Goal: Check status: Check status

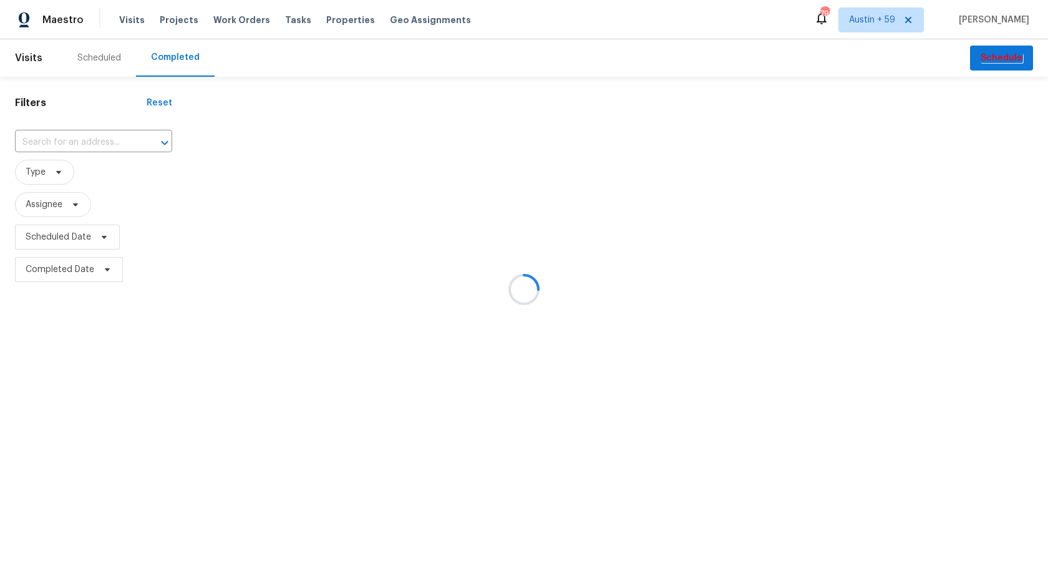
click at [112, 140] on div at bounding box center [524, 289] width 1048 height 579
click at [110, 140] on div at bounding box center [524, 289] width 1048 height 579
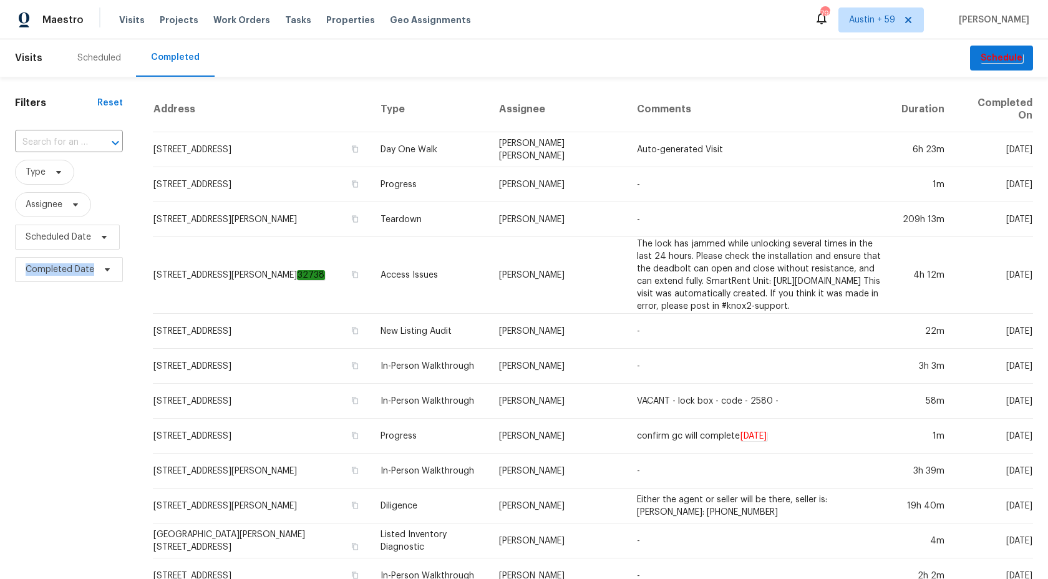
click at [110, 140] on icon "Open" at bounding box center [115, 142] width 15 height 15
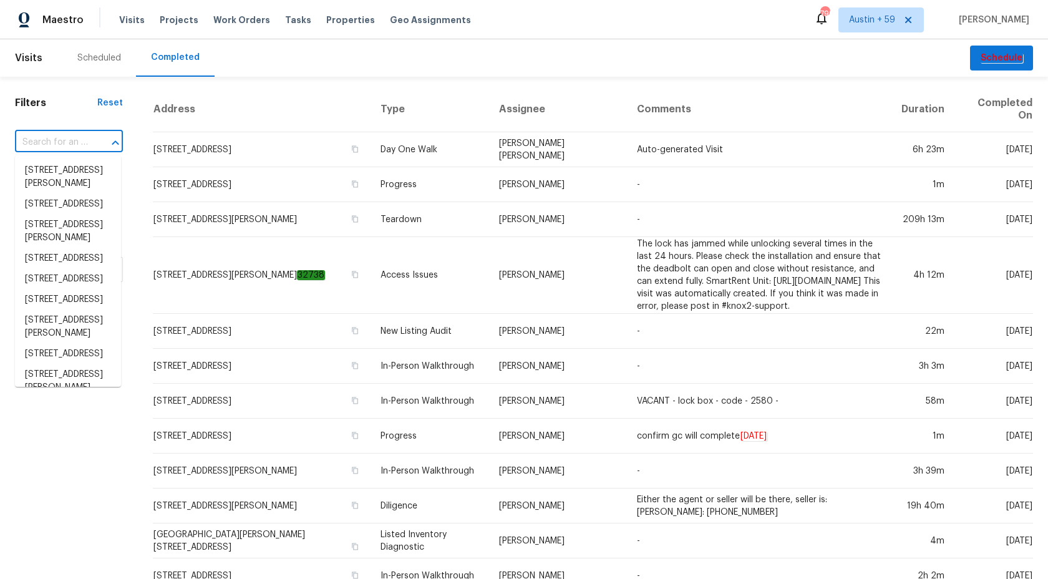
paste input "3491 Saddle Creek Ln, Ellenwood, GA 30294"
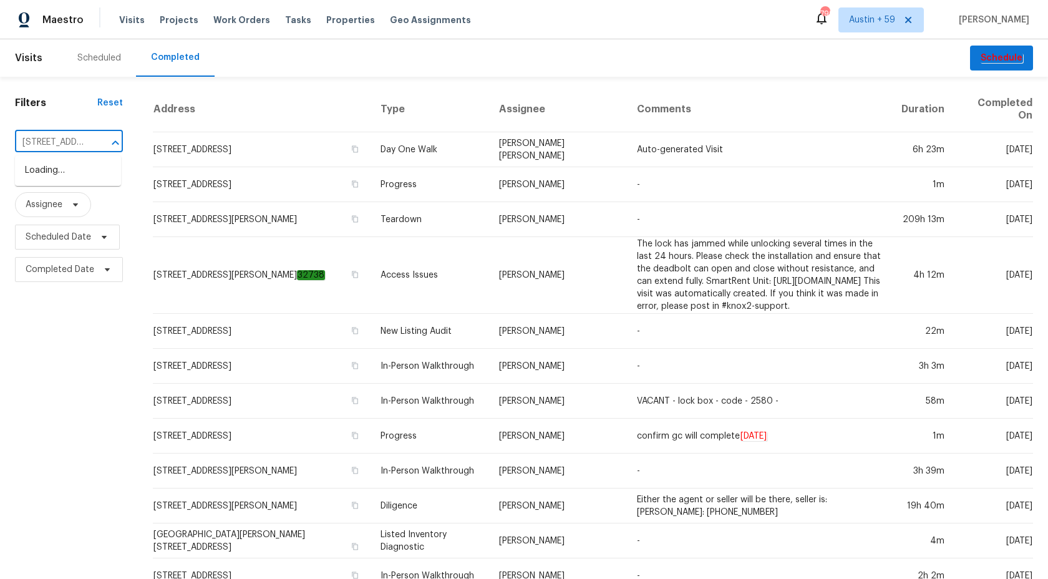
scroll to position [0, 117]
type input "3491 Saddle Creek Ln, Ellenwood, GA 30294"
click at [56, 175] on li "3491 Saddle Creek Ln, Ellenwood, GA 30294" at bounding box center [68, 170] width 106 height 21
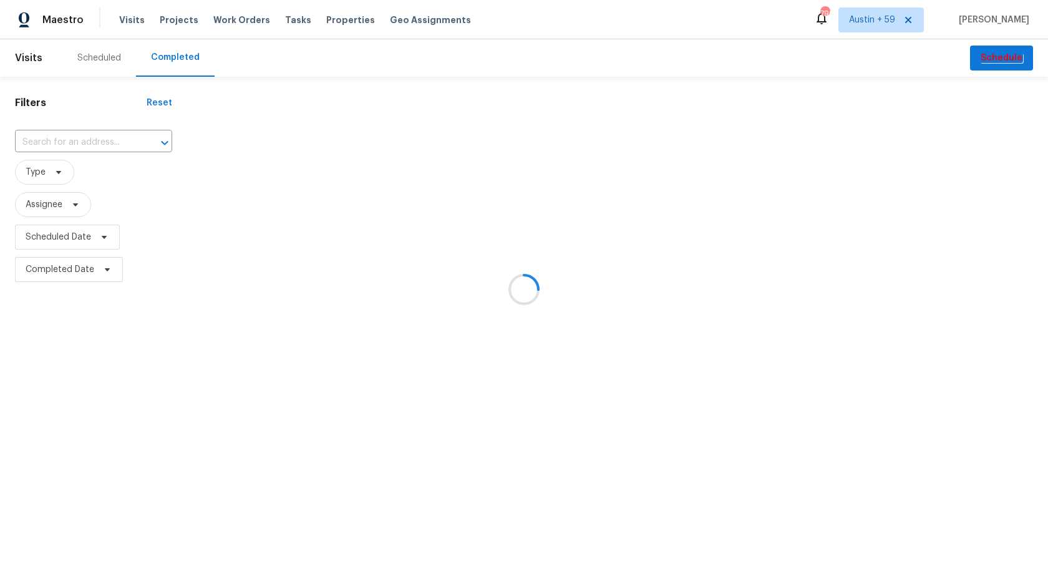
type input "3491 Saddle Creek Ln, Ellenwood, GA 30294"
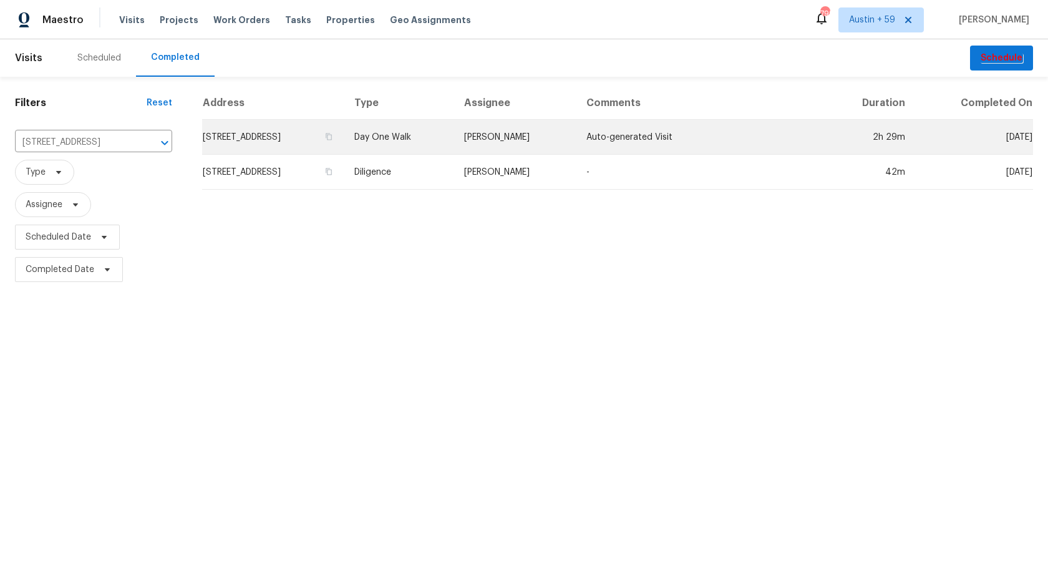
click at [454, 138] on td "Day One Walk" at bounding box center [399, 137] width 110 height 35
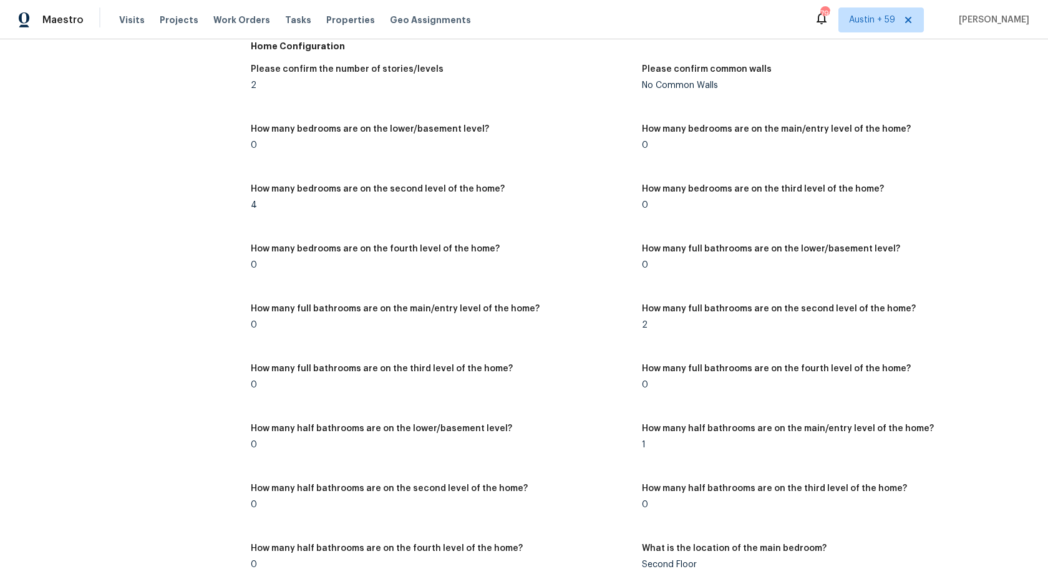
scroll to position [149, 0]
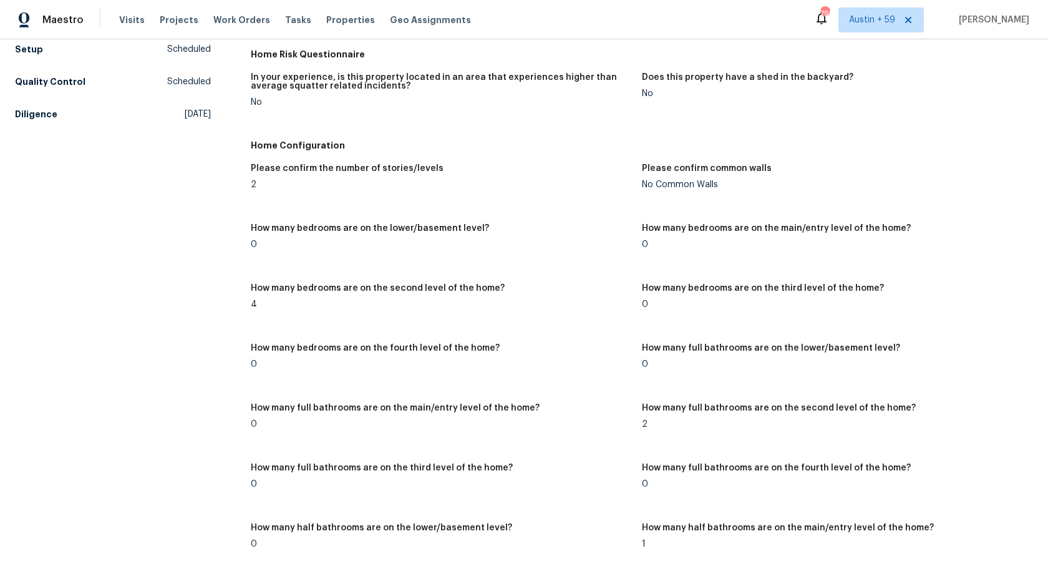
click at [387, 226] on h5 "How many bedrooms are on the lower/basement level?" at bounding box center [370, 228] width 238 height 9
click at [700, 224] on h5 "How many bedrooms are on the main/entry level of the home?" at bounding box center [776, 228] width 269 height 9
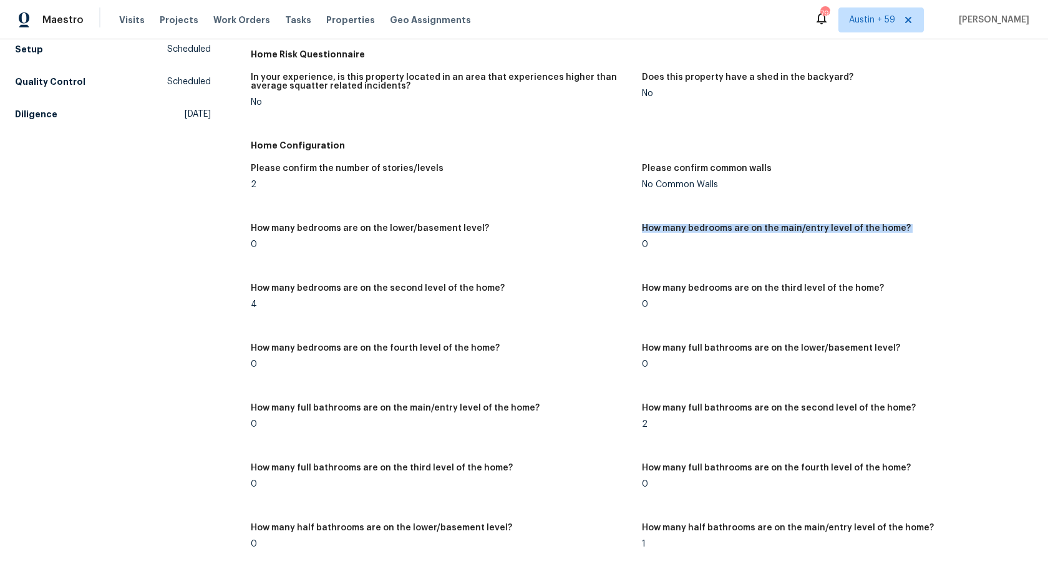
click at [700, 224] on h5 "How many bedrooms are on the main/entry level of the home?" at bounding box center [776, 228] width 269 height 9
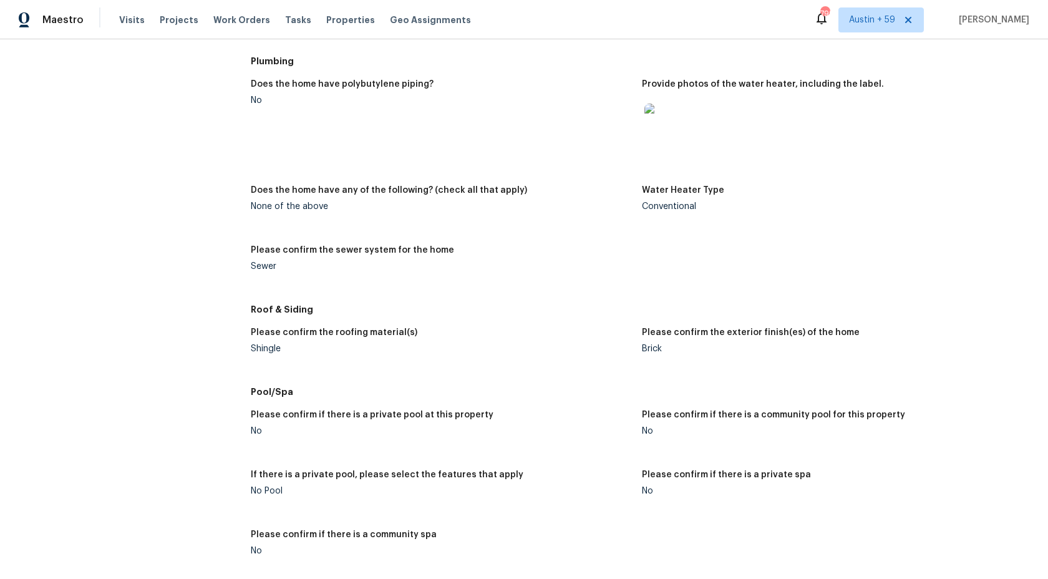
scroll to position [606, 0]
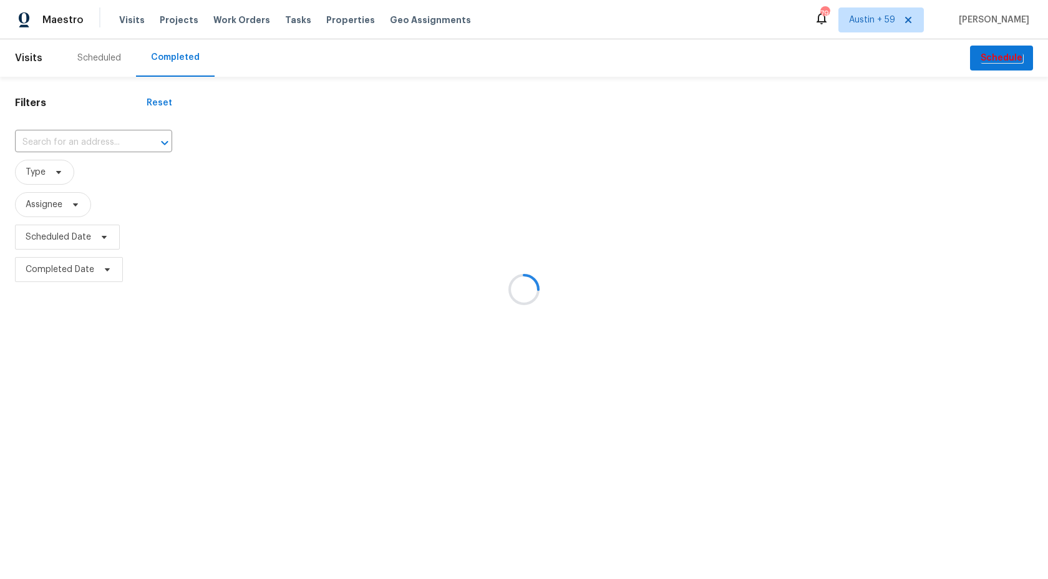
click at [95, 150] on div at bounding box center [524, 289] width 1048 height 579
click at [95, 142] on div at bounding box center [524, 289] width 1048 height 579
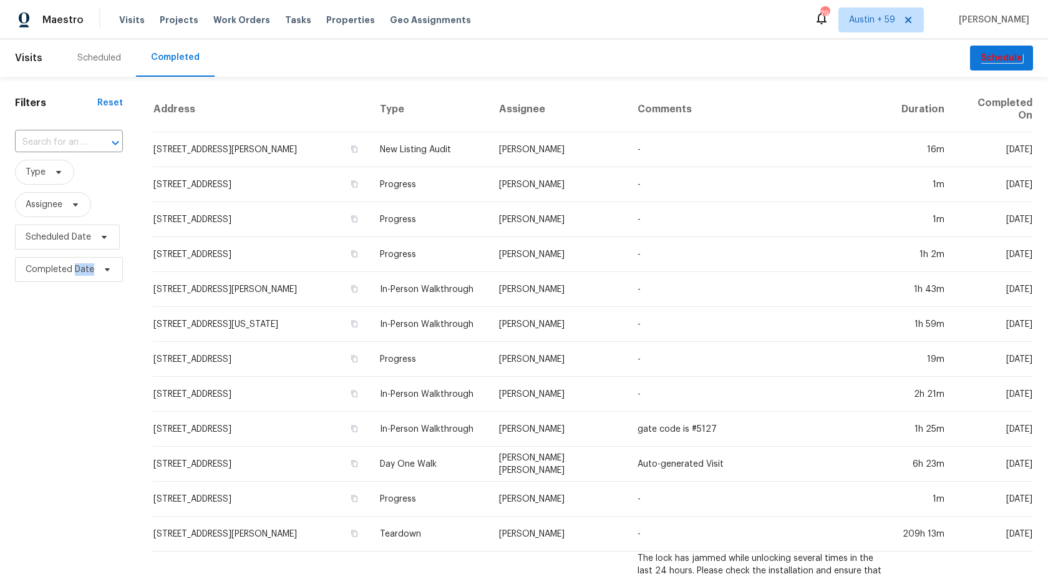
click at [95, 142] on div at bounding box center [106, 142] width 32 height 17
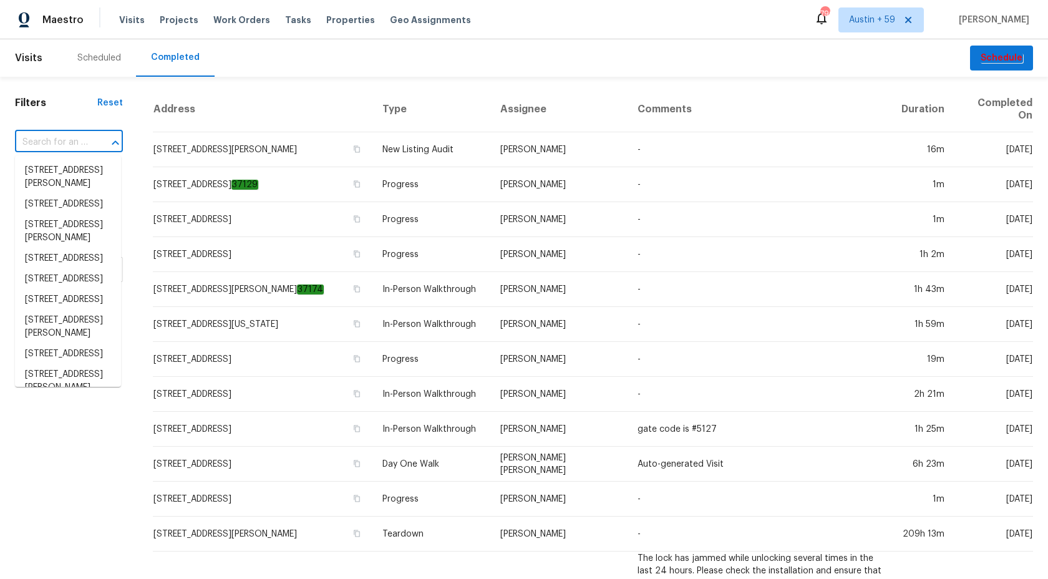
paste input "605 Thornhill Dr, Columbia, SC 29229"
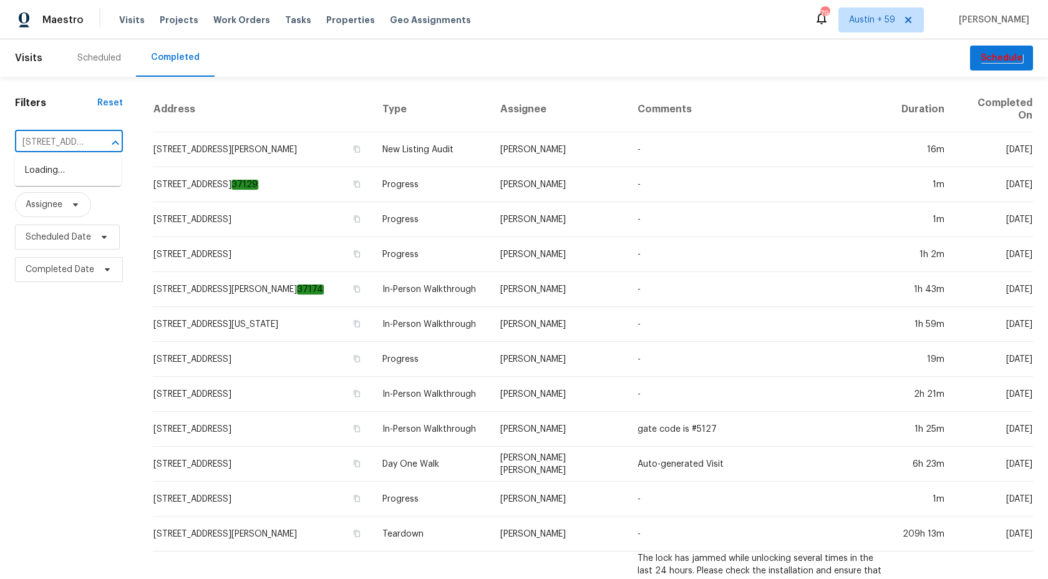
scroll to position [0, 90]
type input "605 Thornhill Dr, Columbia, SC 29229"
click at [50, 177] on li "605 Thornhill Dr, Columbia, SC 29229" at bounding box center [68, 177] width 106 height 34
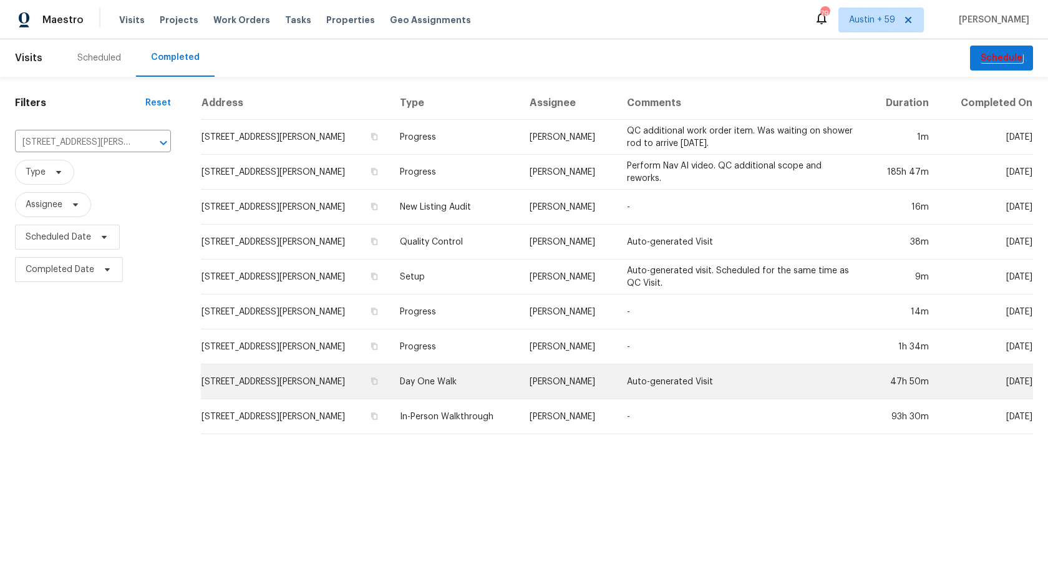
click at [415, 382] on td "Day One Walk" at bounding box center [455, 381] width 130 height 35
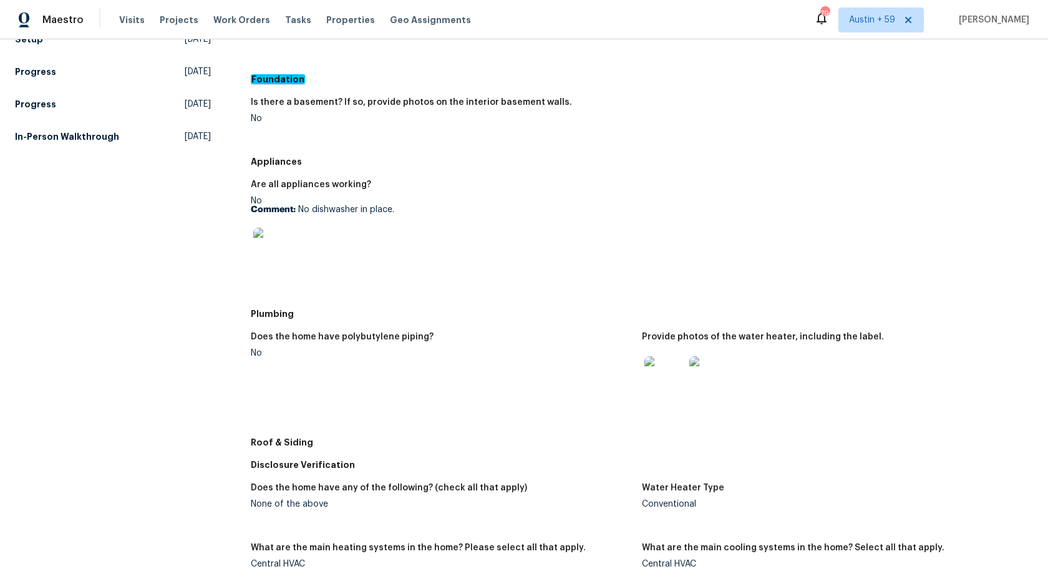
scroll to position [585, 0]
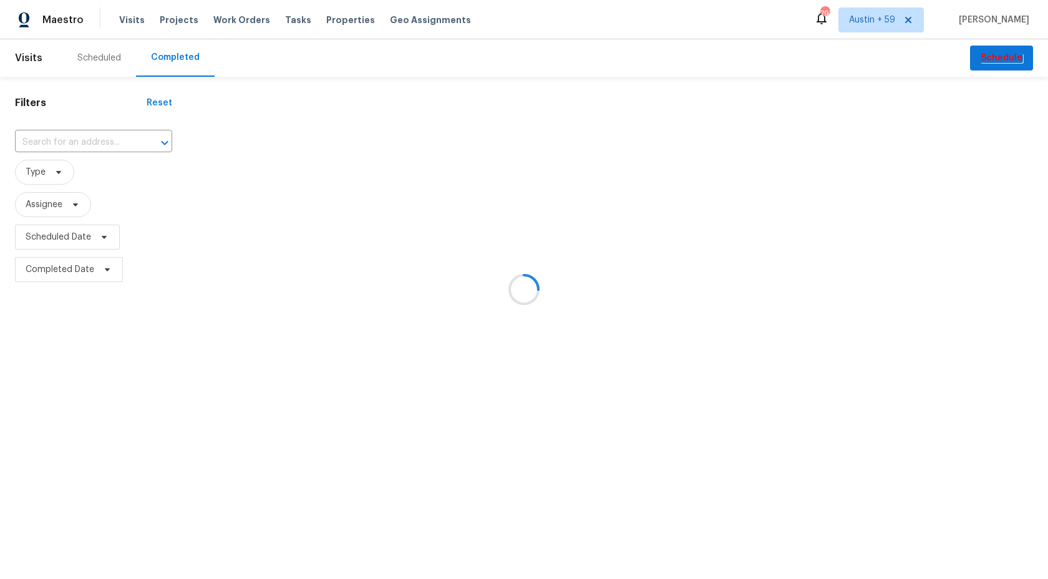
click at [89, 135] on div at bounding box center [524, 289] width 1048 height 579
click at [91, 143] on div at bounding box center [524, 289] width 1048 height 579
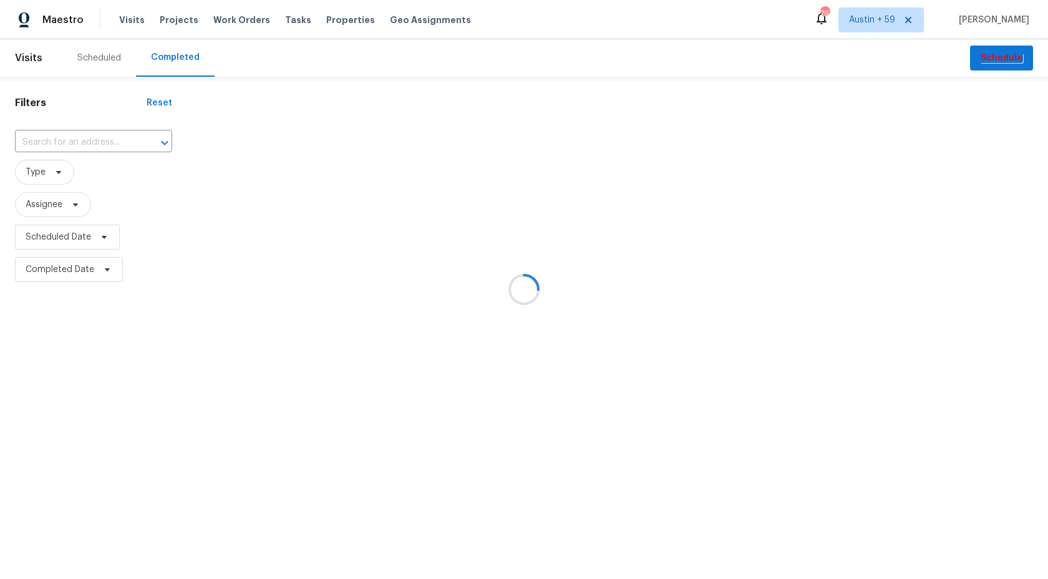
click at [91, 143] on div at bounding box center [524, 289] width 1048 height 579
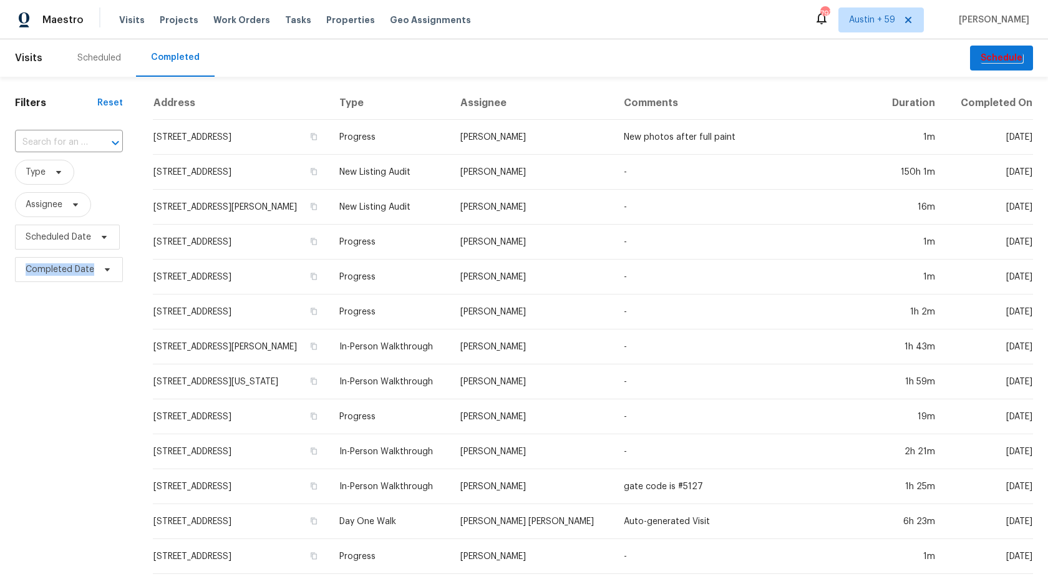
click at [91, 143] on div at bounding box center [106, 142] width 32 height 17
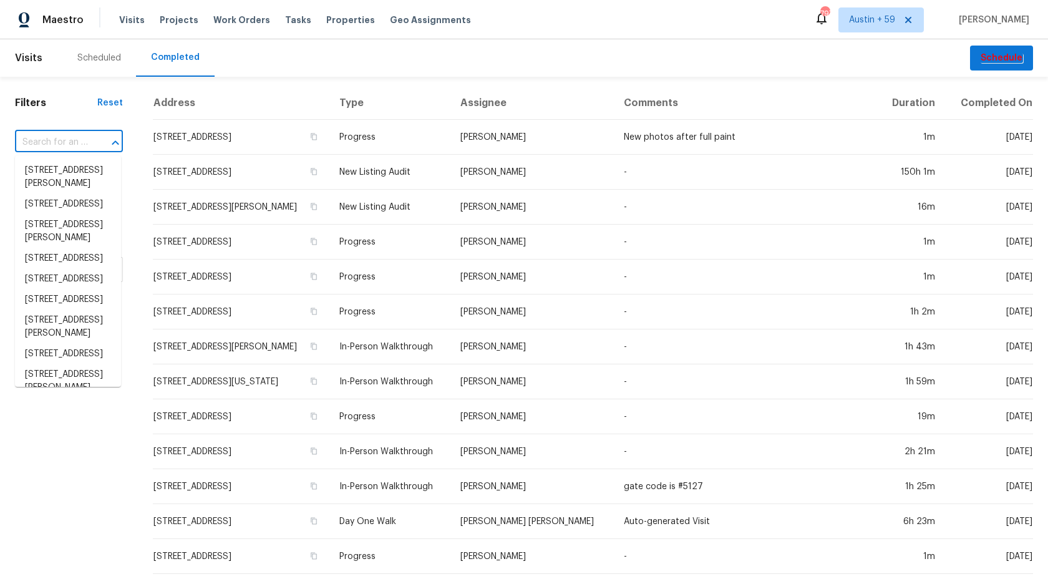
click at [91, 143] on div at bounding box center [106, 142] width 32 height 17
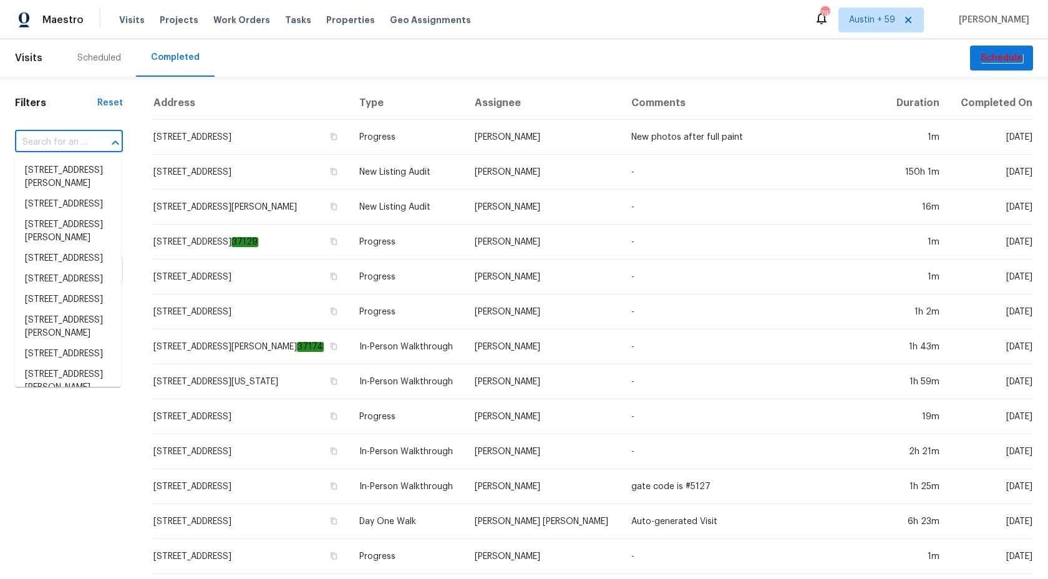
paste input "2916 Montrose Trl, Forney, TX 75126"
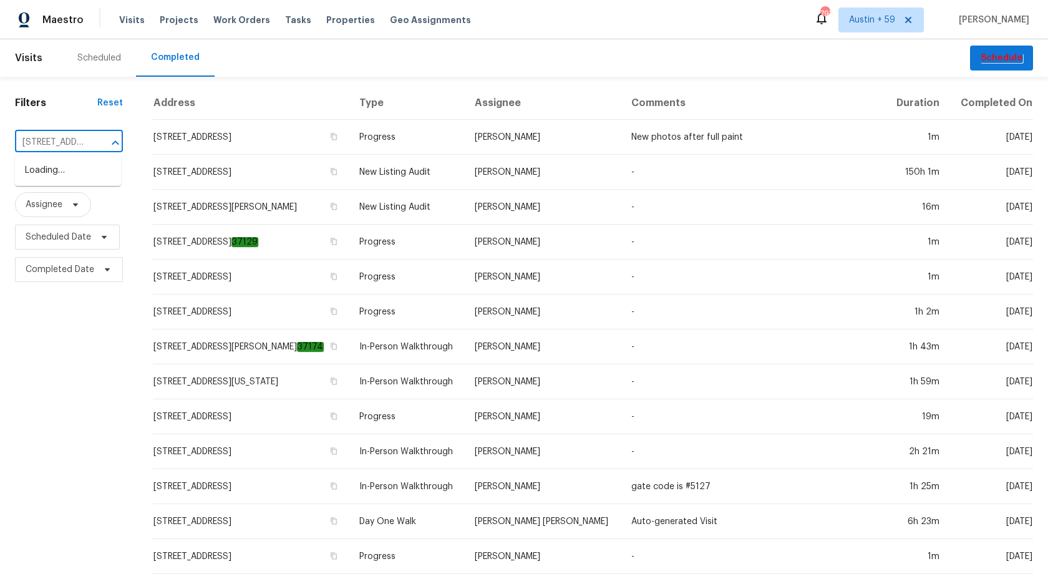
scroll to position [0, 81]
type input "2916 Montrose Trl, Forney, TX 75126"
click at [69, 170] on li "2916 Montrose Trl, Forney, TX 75126" at bounding box center [68, 177] width 106 height 34
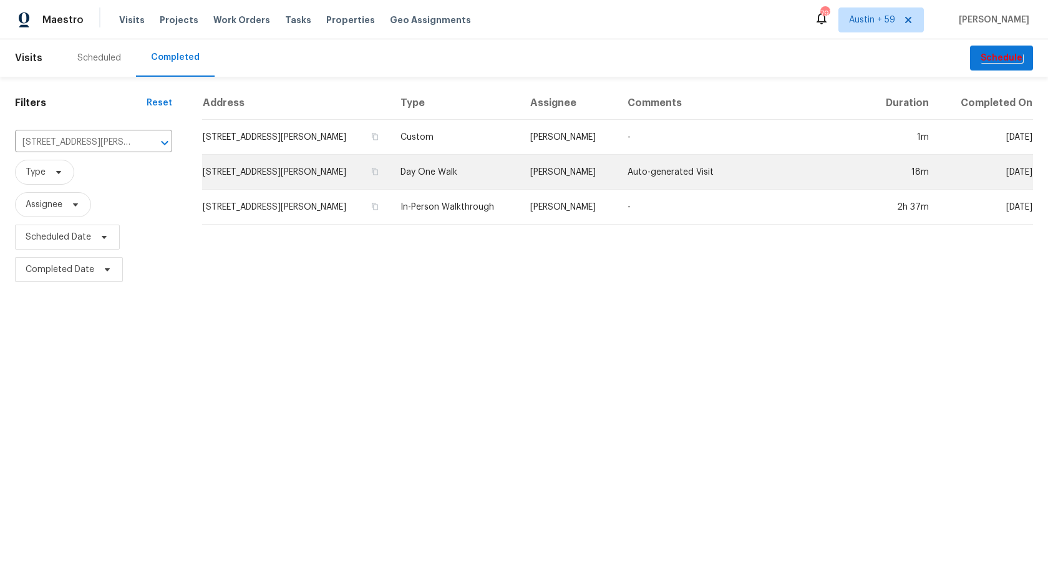
click at [430, 168] on td "Day One Walk" at bounding box center [456, 172] width 130 height 35
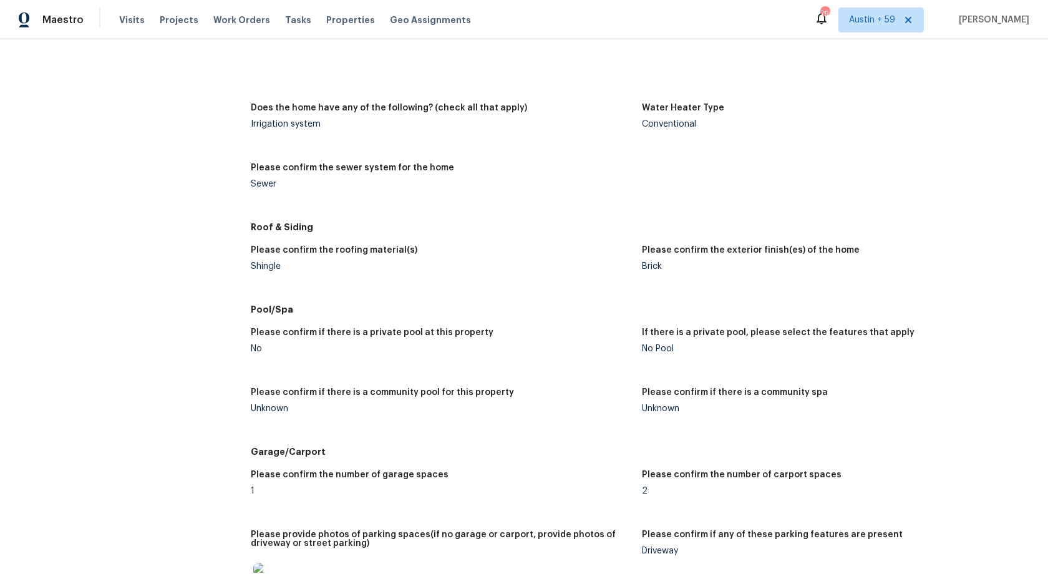
scroll to position [1622, 0]
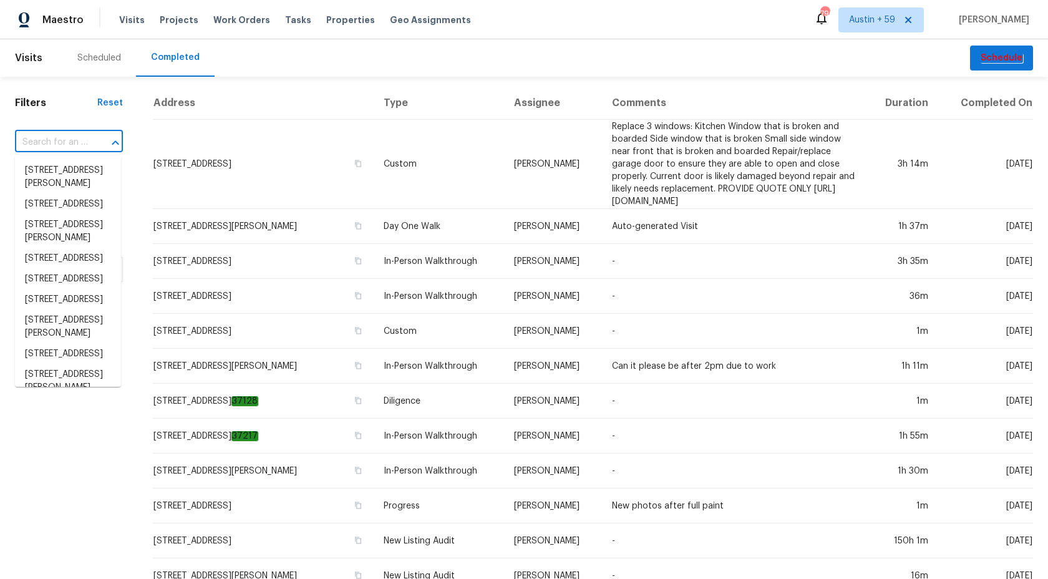
click at [69, 134] on input "text" at bounding box center [51, 142] width 73 height 19
paste input "4Y8P4CZRQHJ44"
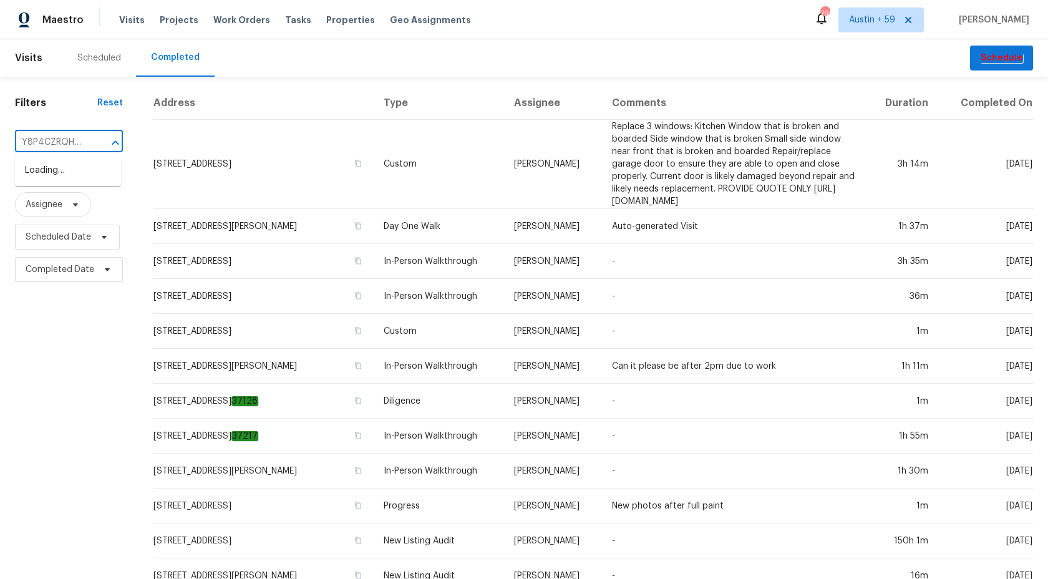
type input "4Y8P4CZRQHJ44"
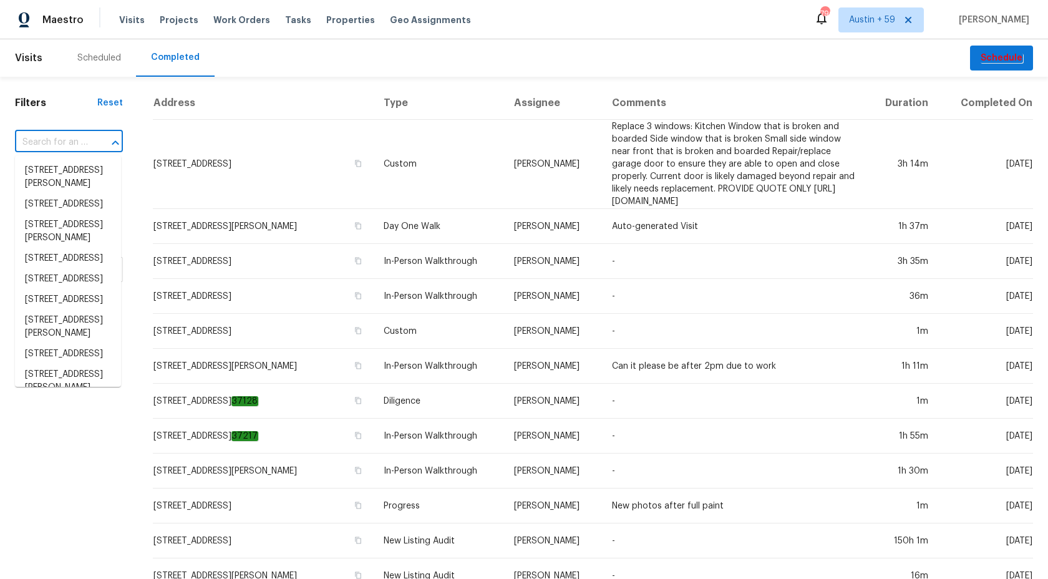
scroll to position [0, 0]
paste input "[STREET_ADDRESS]"
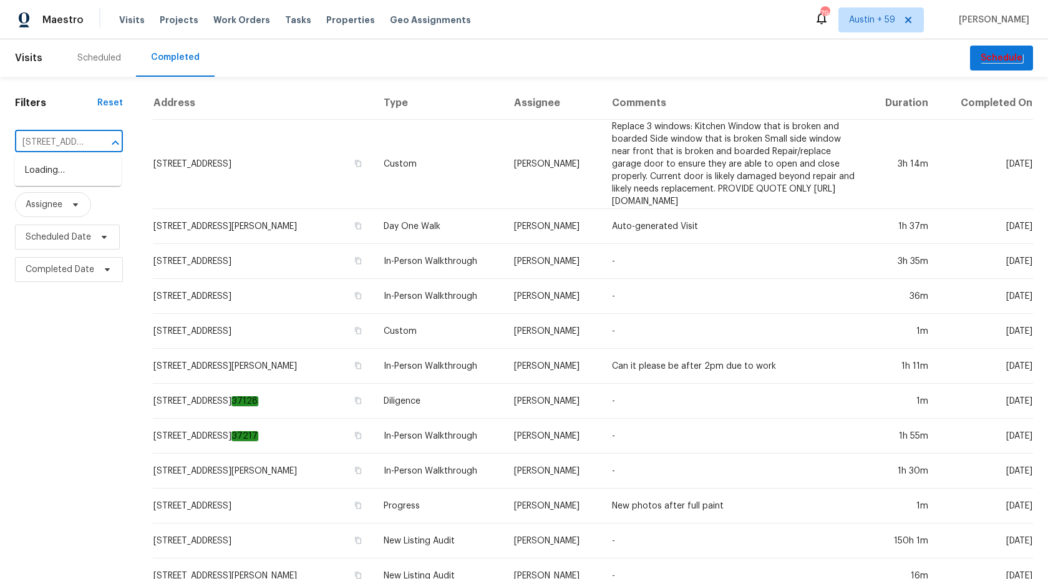
scroll to position [0, 102]
type input "[STREET_ADDRESS]"
click at [62, 180] on li "[STREET_ADDRESS]" at bounding box center [68, 170] width 106 height 21
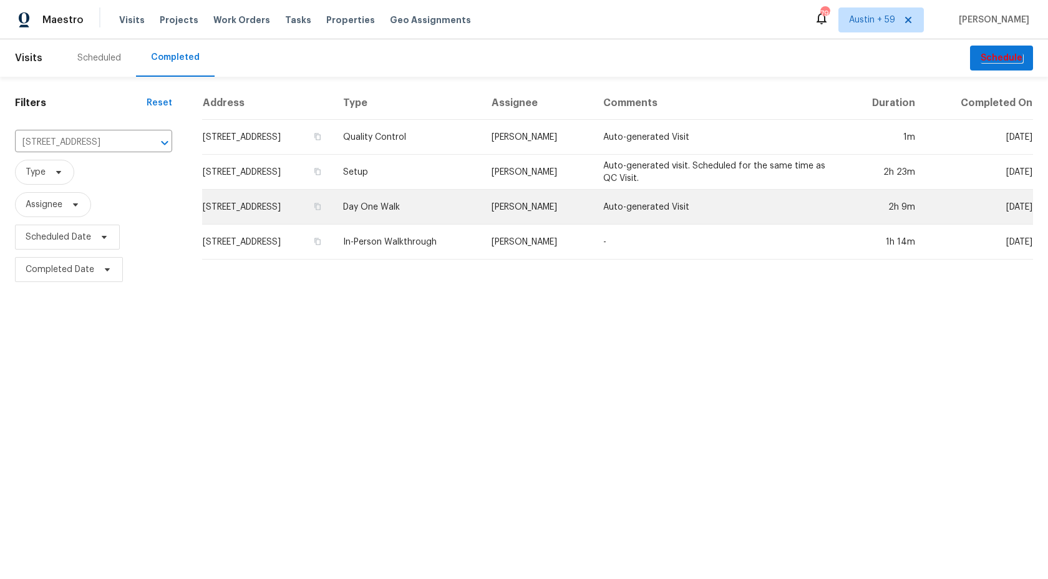
click at [452, 207] on td "Day One Walk" at bounding box center [407, 207] width 149 height 35
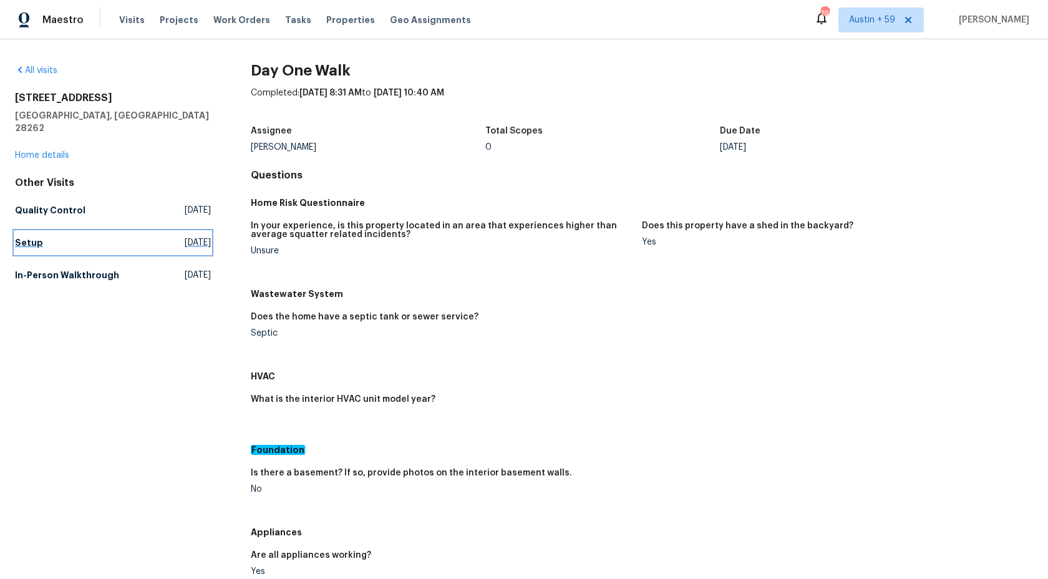
click at [185, 236] on span "[DATE]" at bounding box center [198, 242] width 26 height 12
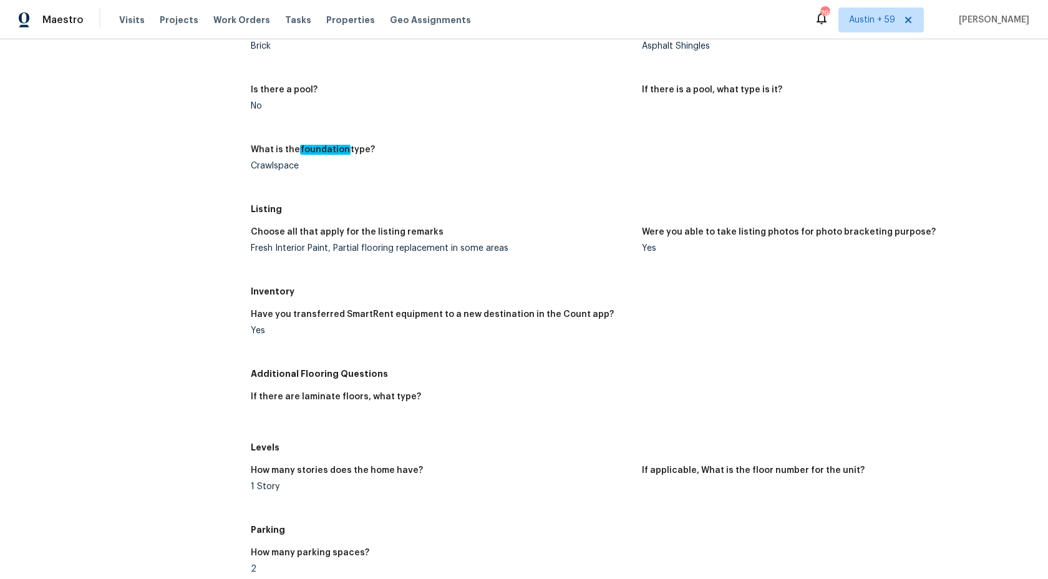
scroll to position [303, 0]
